Goal: Transaction & Acquisition: Purchase product/service

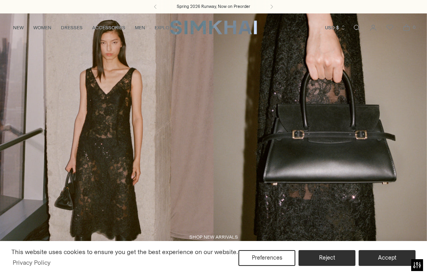
click at [354, 21] on span "Open search modal" at bounding box center [356, 28] width 16 height 16
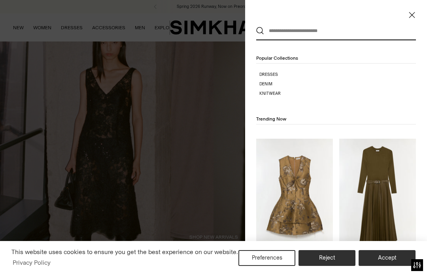
click at [313, 30] on input "text" at bounding box center [334, 30] width 140 height 17
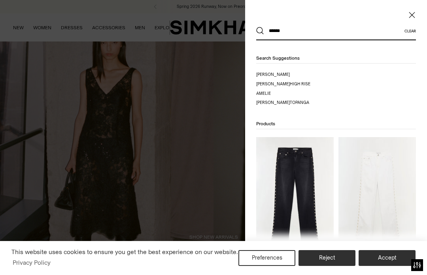
type input "******"
click at [260, 31] on button "Search" at bounding box center [260, 31] width 8 height 8
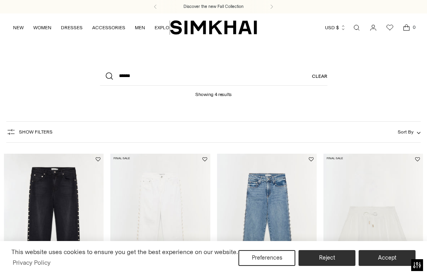
click at [385, 257] on button "Accept" at bounding box center [386, 258] width 57 height 16
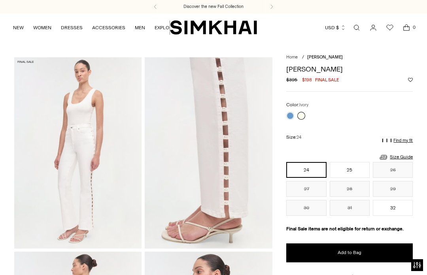
click at [287, 114] on link at bounding box center [290, 116] width 8 height 8
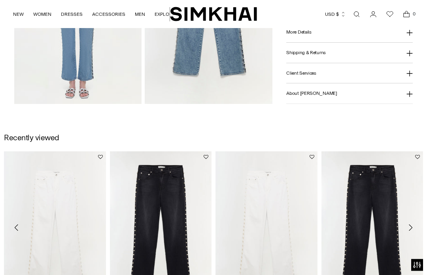
scroll to position [719, 0]
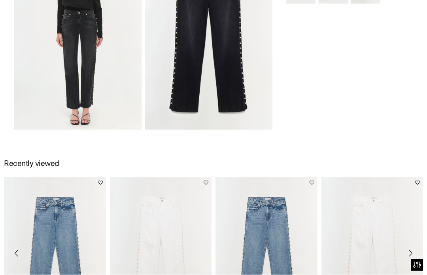
scroll to position [507, 0]
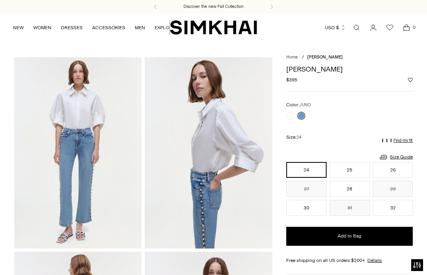
click at [307, 215] on button "30" at bounding box center [306, 208] width 40 height 16
click at [354, 234] on button "Add to Bag" at bounding box center [349, 236] width 126 height 19
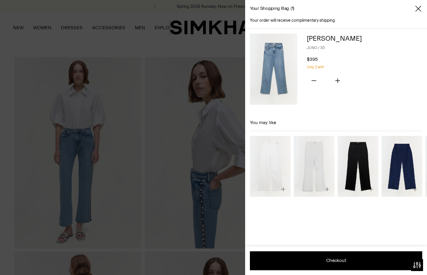
click at [348, 253] on button "Checkout" at bounding box center [336, 260] width 172 height 19
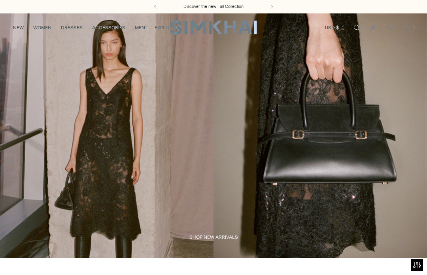
click at [358, 25] on link "Open search modal" at bounding box center [356, 28] width 16 height 16
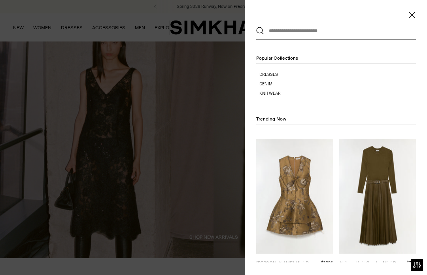
click at [318, 30] on input "text" at bounding box center [334, 30] width 140 height 17
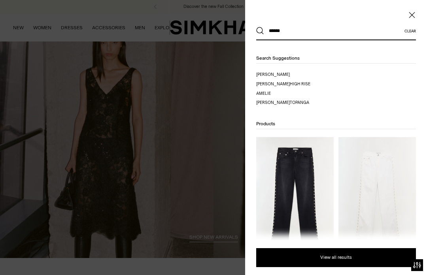
type input "******"
click at [260, 31] on button "Search" at bounding box center [260, 31] width 8 height 8
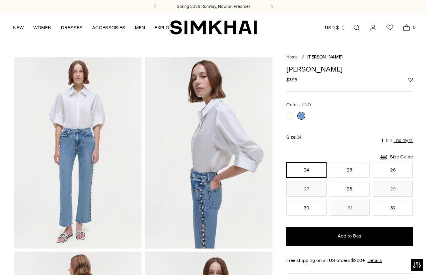
click at [403, 154] on link "Size Guide" at bounding box center [395, 157] width 34 height 10
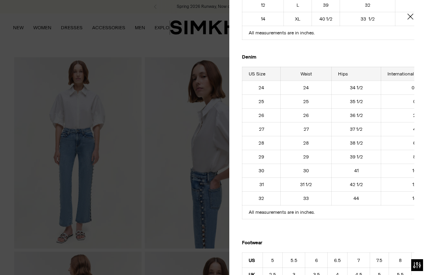
scroll to position [197, 0]
